Goal: Navigation & Orientation: Go to known website

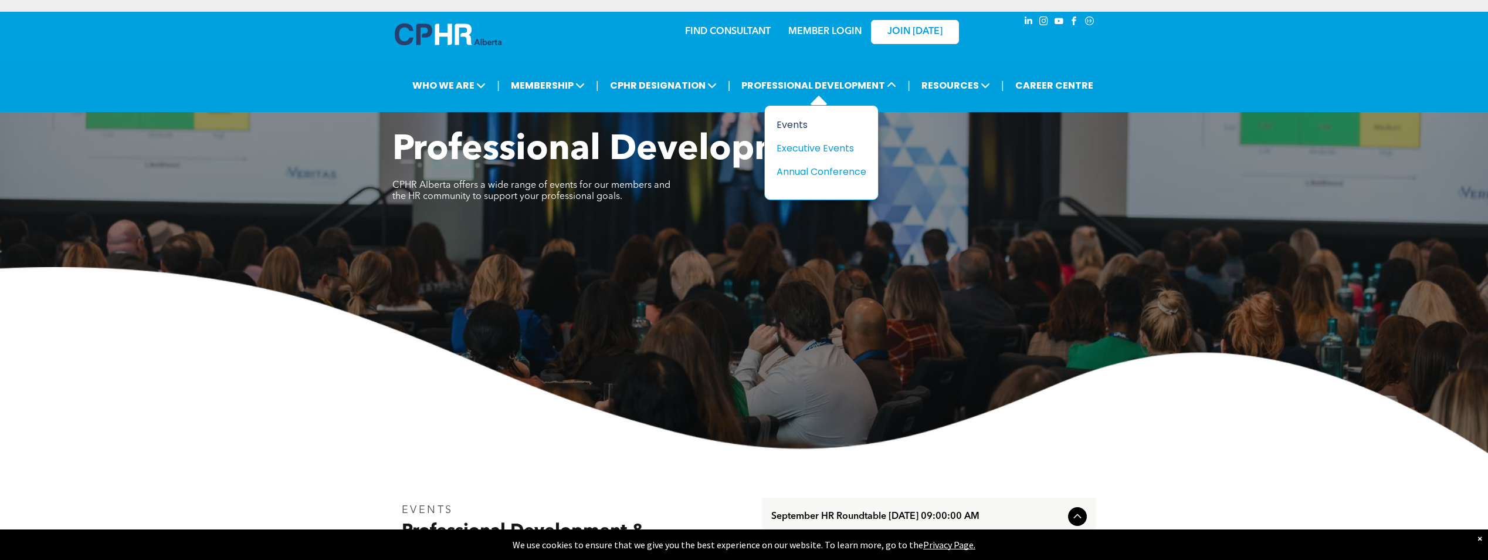
click at [811, 127] on div "Events" at bounding box center [817, 124] width 81 height 15
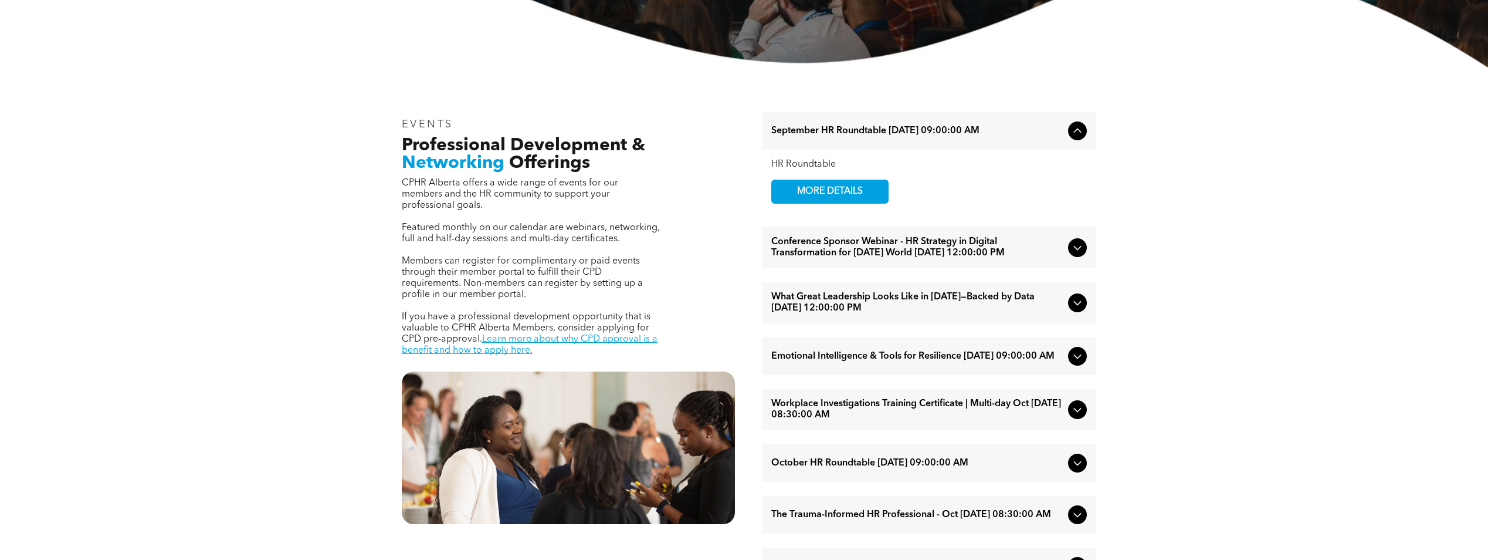
scroll to position [411, 0]
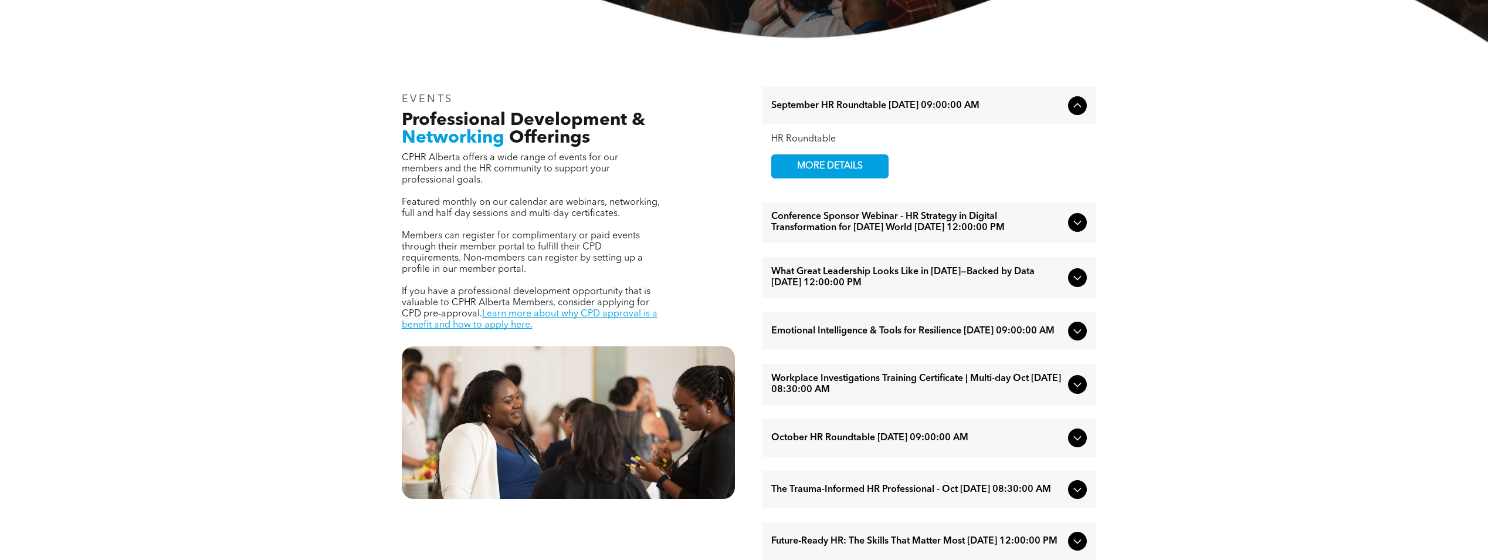
click at [1075, 225] on icon at bounding box center [1078, 223] width 8 height 5
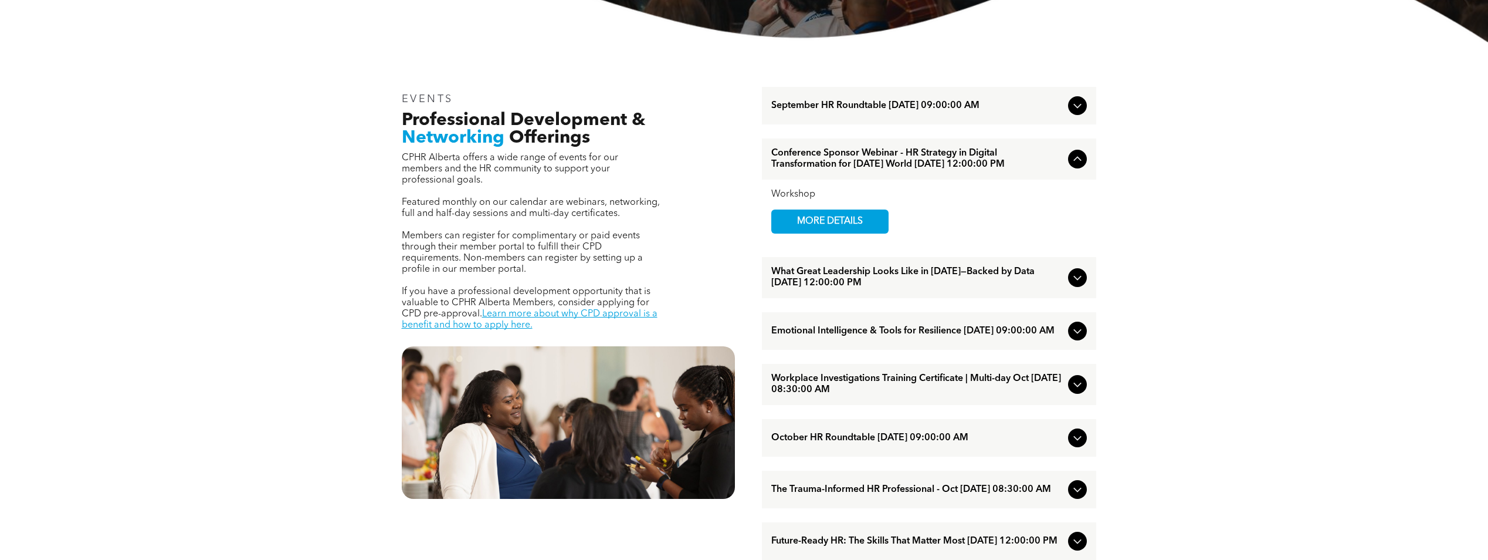
click at [958, 277] on div "What Great Leadership Looks Like in [DATE]—Backed by Data [DATE] 12:00:00 PM" at bounding box center [929, 277] width 334 height 41
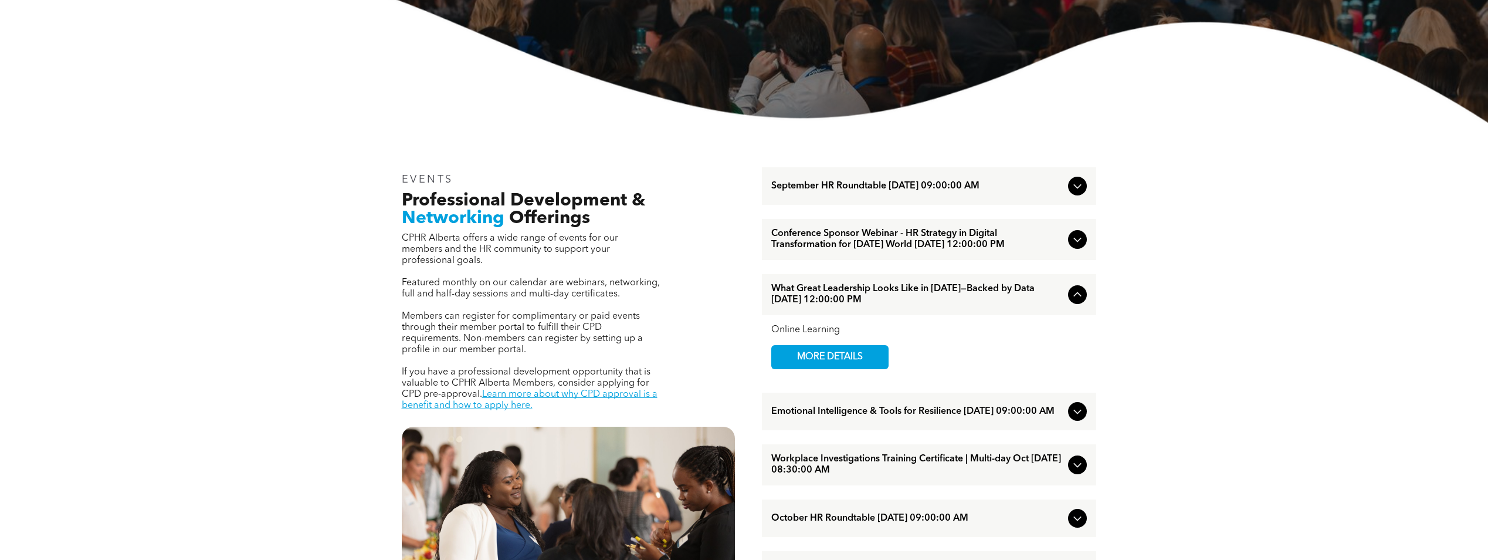
scroll to position [0, 0]
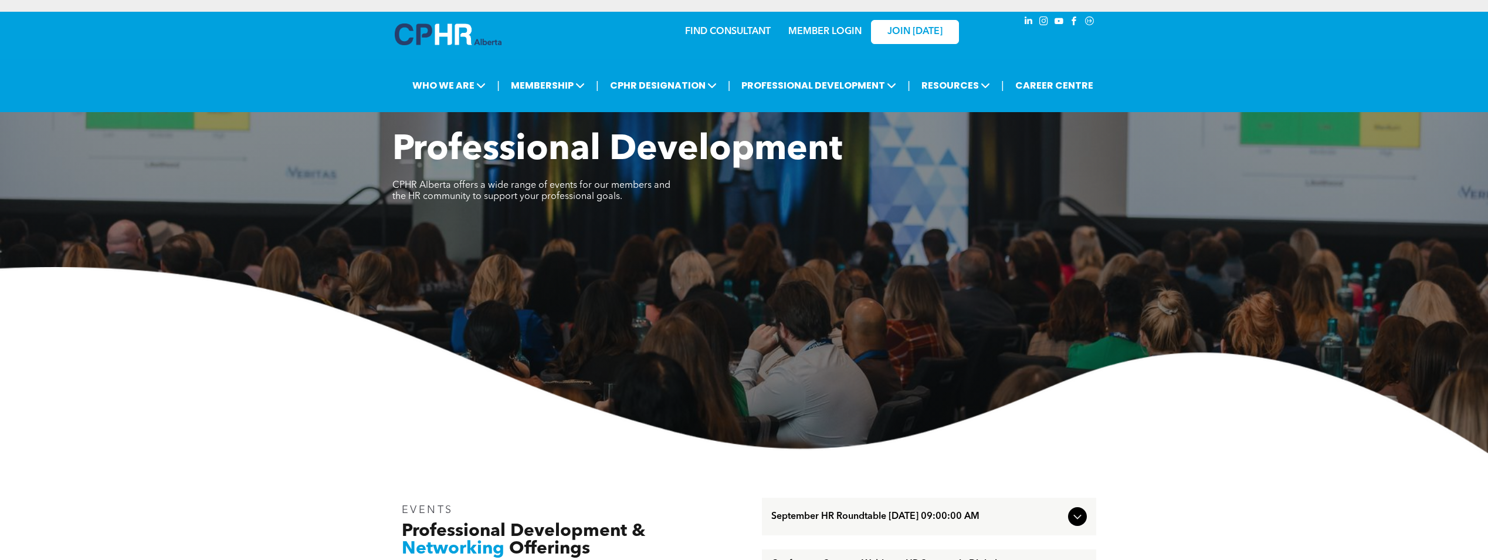
click at [462, 43] on img at bounding box center [448, 34] width 107 height 22
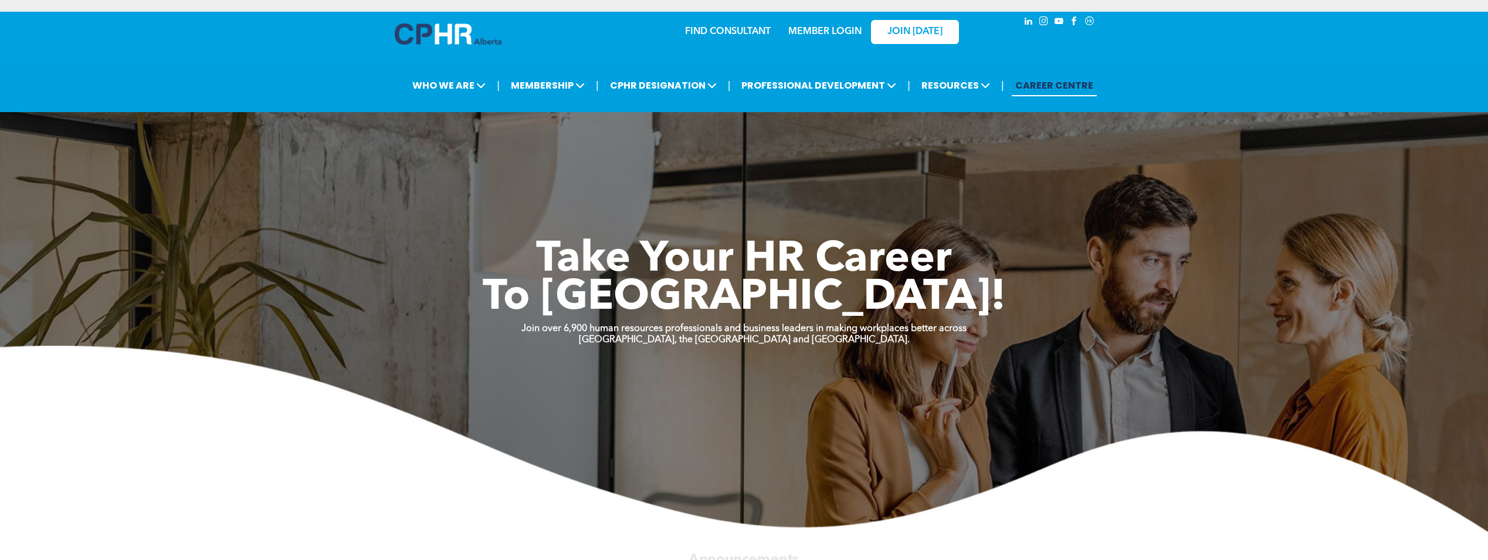
click at [1082, 76] on link "CAREER CENTRE" at bounding box center [1054, 86] width 85 height 22
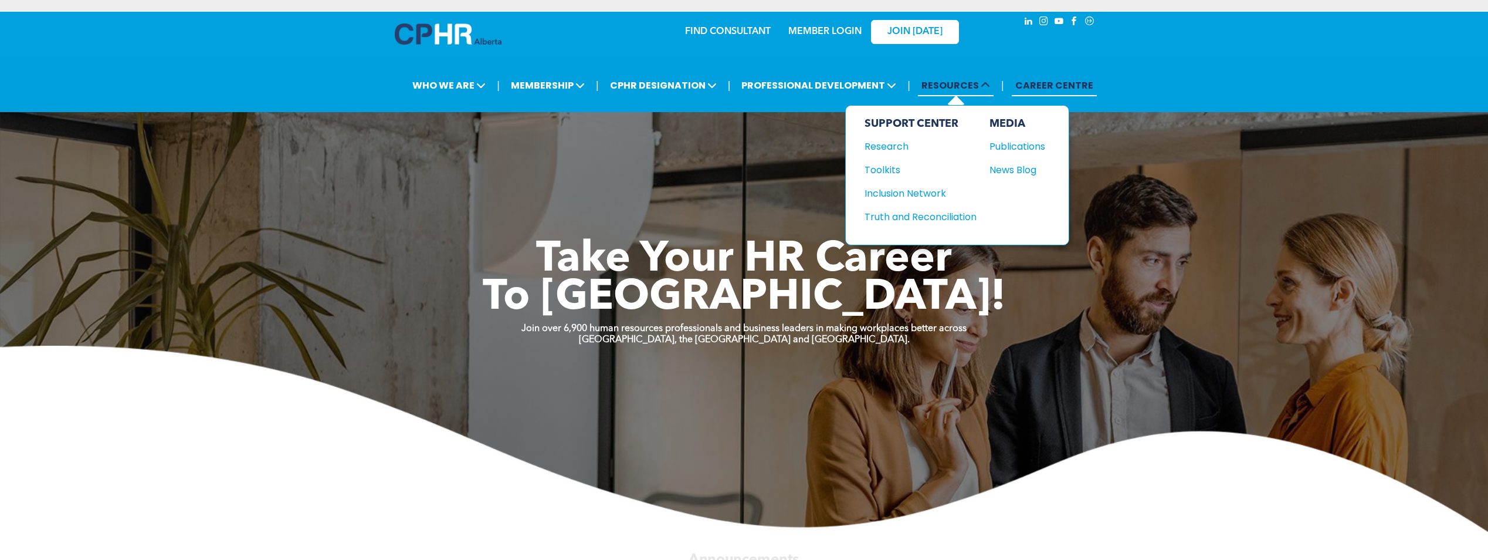
click at [986, 92] on span at bounding box center [984, 85] width 11 height 13
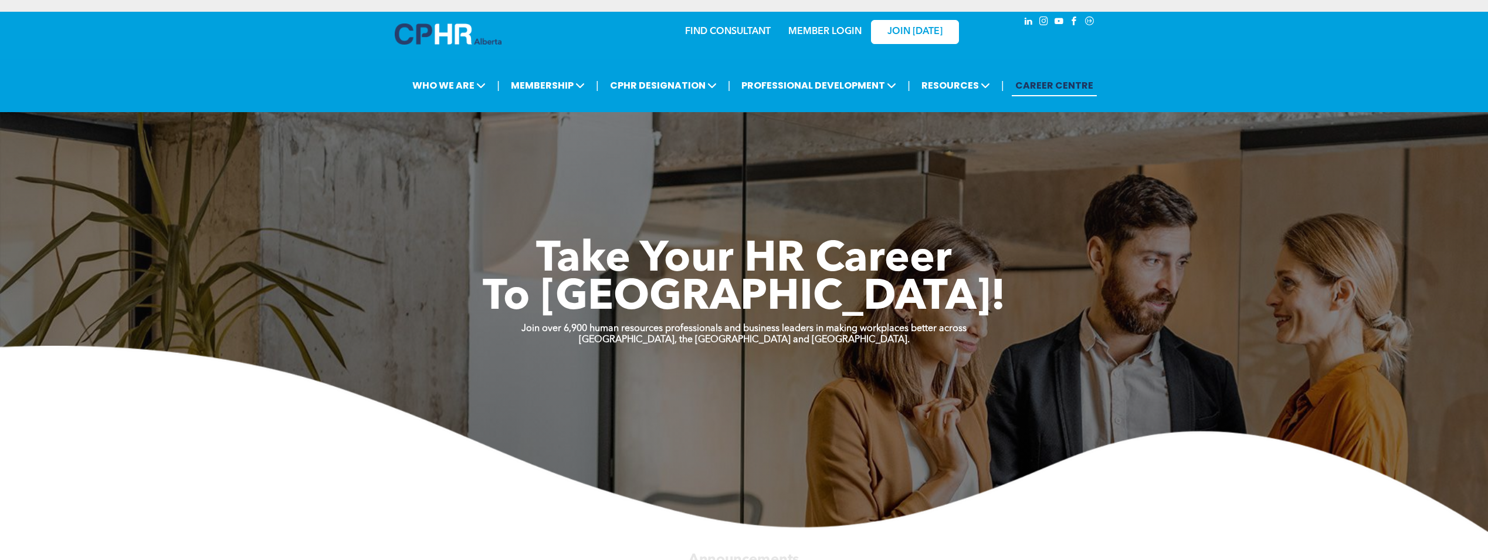
click at [452, 39] on img at bounding box center [448, 33] width 107 height 21
click at [810, 29] on link "MEMBER LOGIN" at bounding box center [824, 31] width 73 height 9
